Goal: Task Accomplishment & Management: Manage account settings

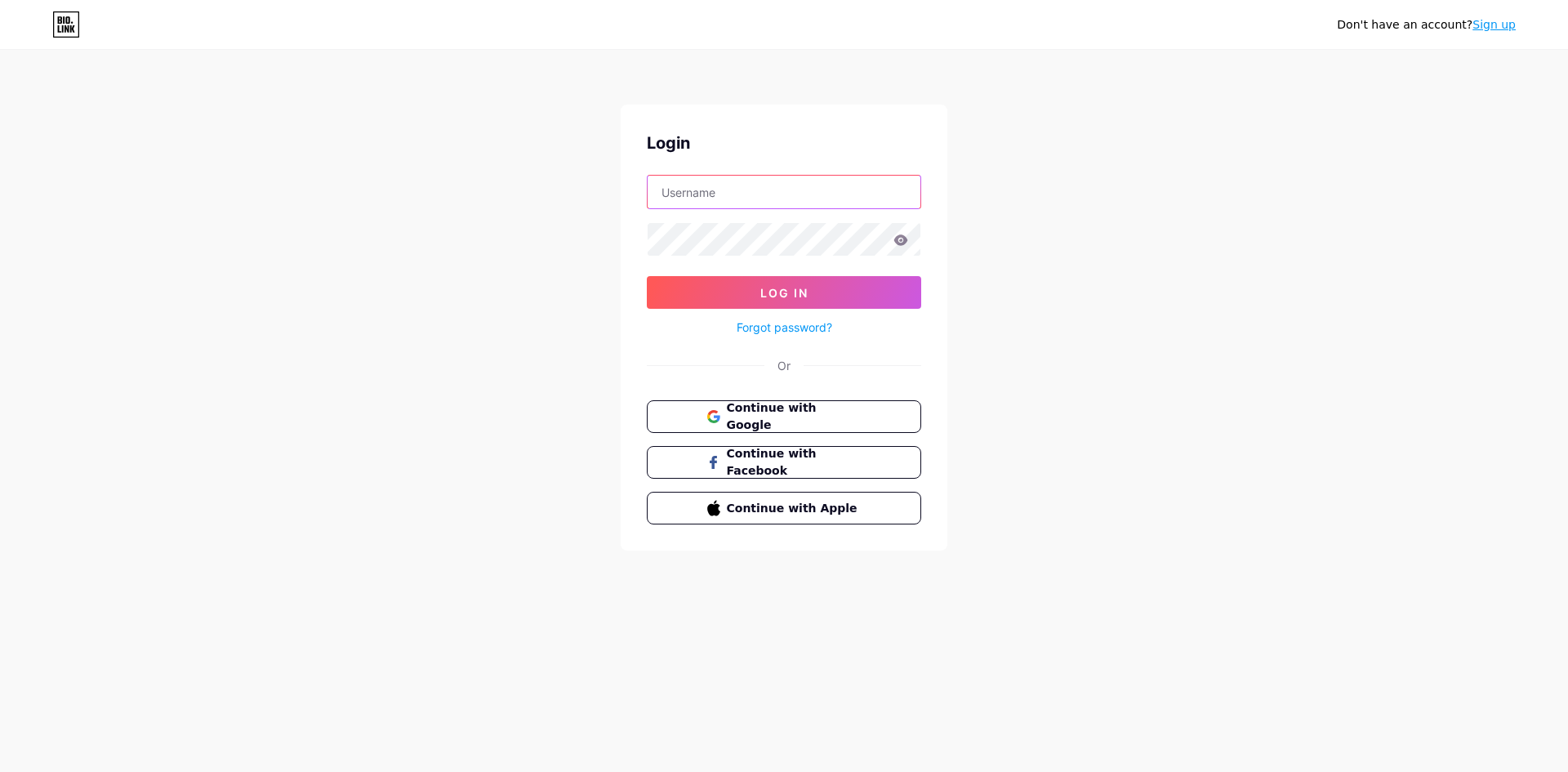
click at [885, 191] on input "text" at bounding box center [784, 192] width 273 height 33
type input "[EMAIL_ADDRESS][DOMAIN_NAME]"
click at [830, 417] on span "Continue with Google" at bounding box center [793, 417] width 136 height 35
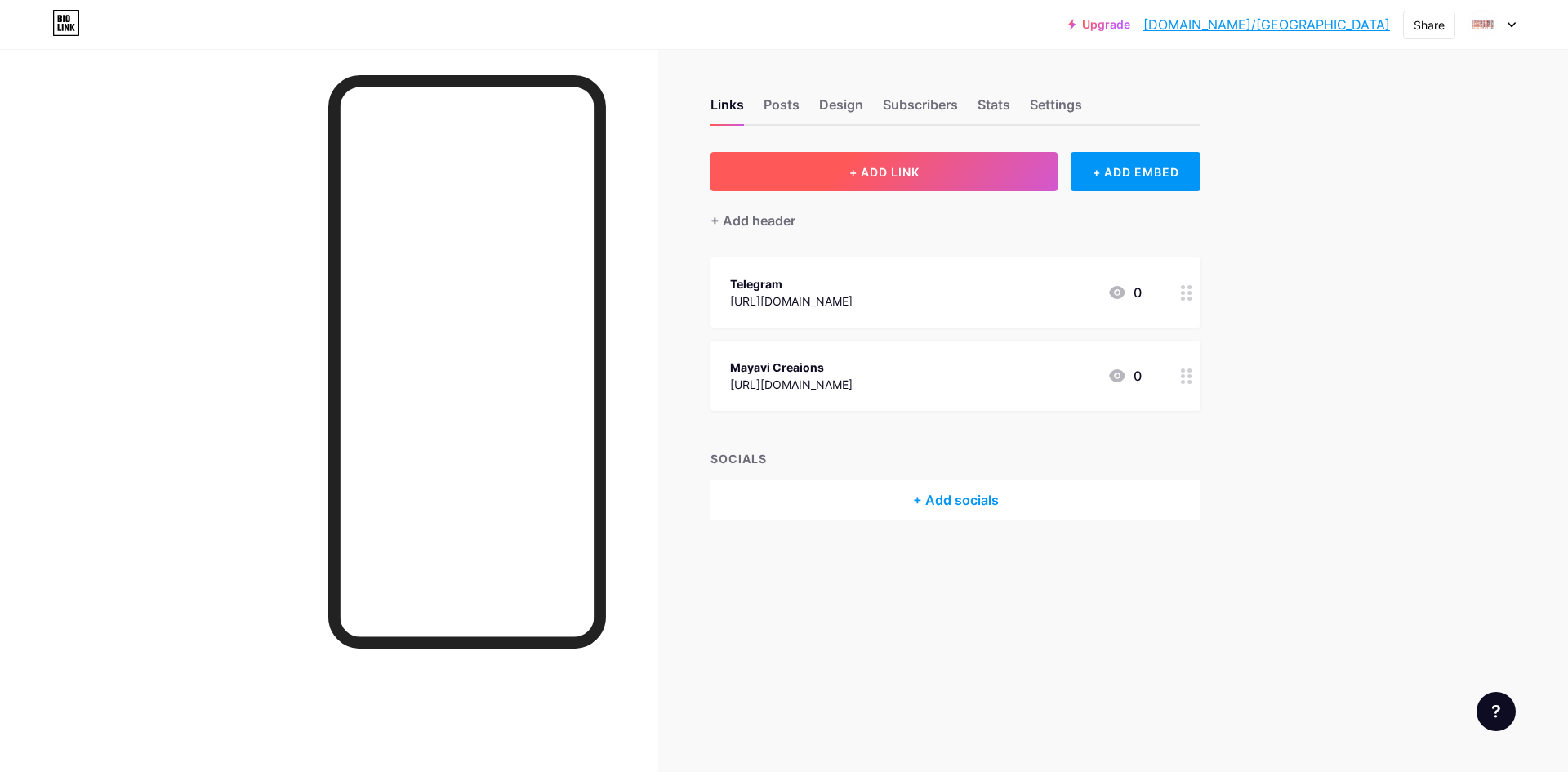
click at [894, 172] on span "+ ADD LINK" at bounding box center [885, 172] width 70 height 14
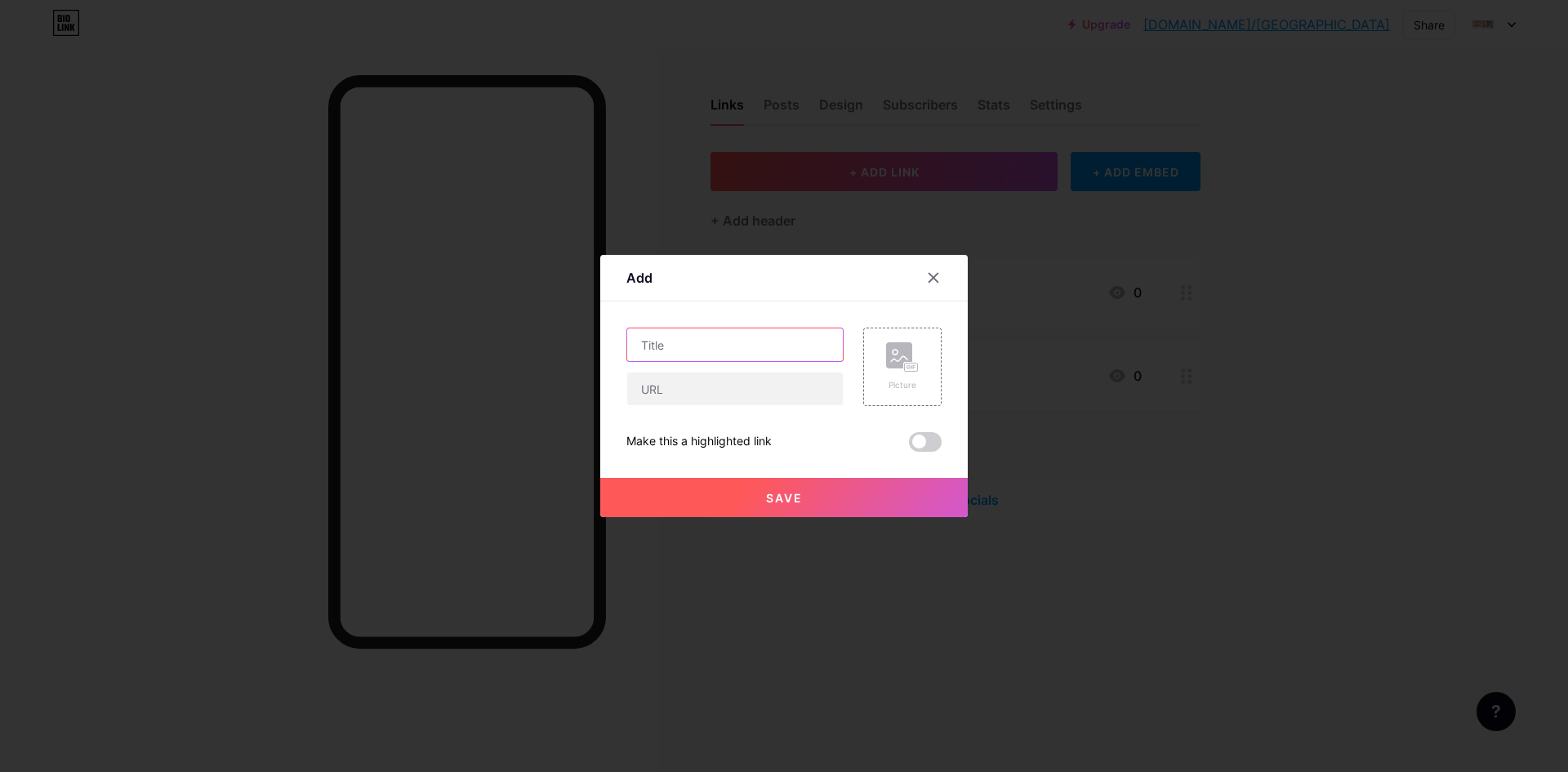
click at [749, 339] on input "text" at bounding box center [735, 345] width 216 height 33
type input "WhatsApp"
click at [716, 391] on input "text" at bounding box center [735, 389] width 216 height 33
paste input "https://whatsapp.com/channel/0029VaA4OxQ002TGoJyelM0a"
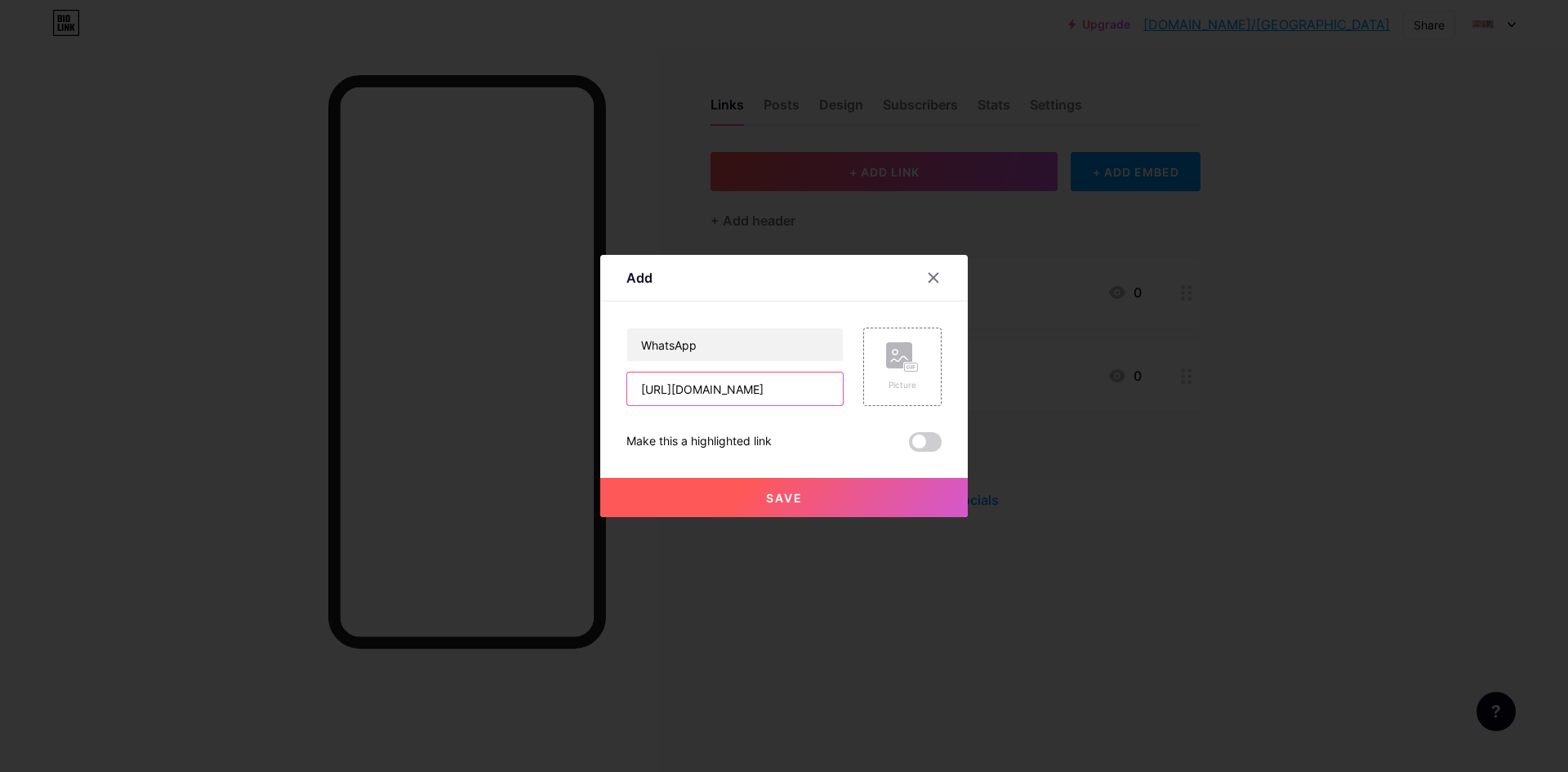
type input "https://whatsapp.com/channel/0029VaA4OxQ002TGoJyelM0a"
click at [923, 442] on span at bounding box center [925, 442] width 32 height 20
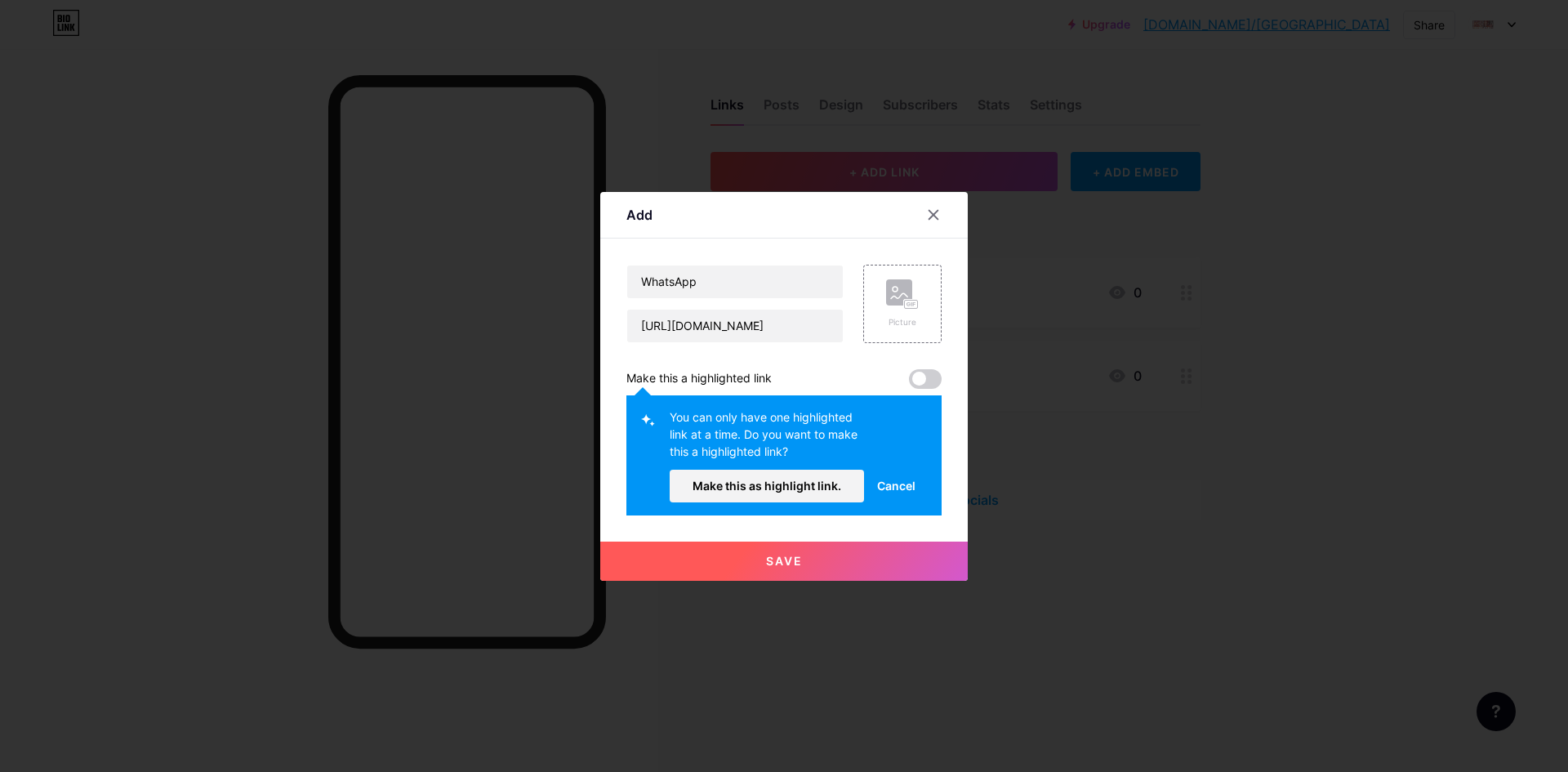
click at [903, 488] on span "Cancel" at bounding box center [896, 485] width 39 height 17
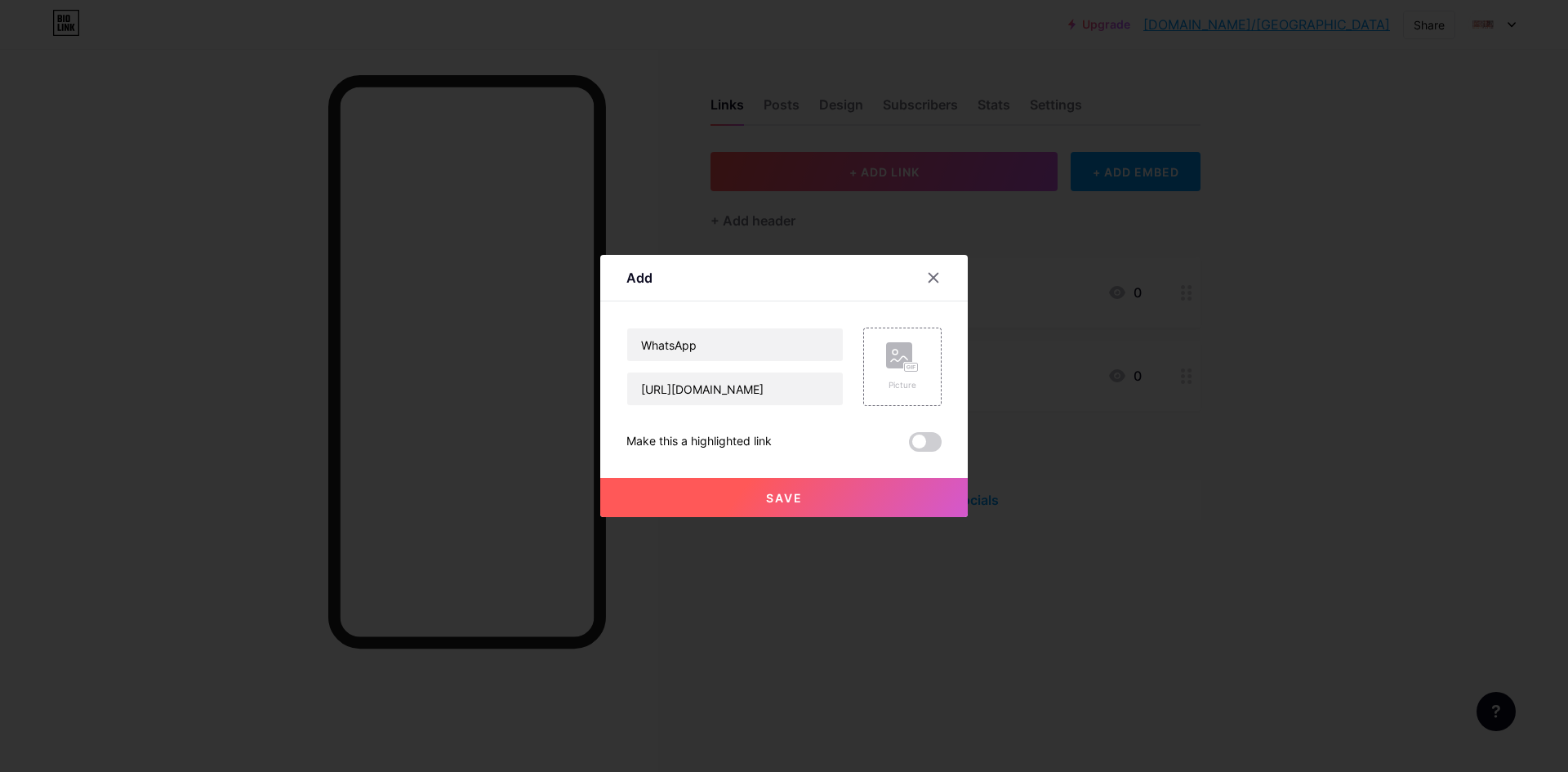
click at [797, 491] on span "Save" at bounding box center [784, 498] width 37 height 14
